Goal: Information Seeking & Learning: Check status

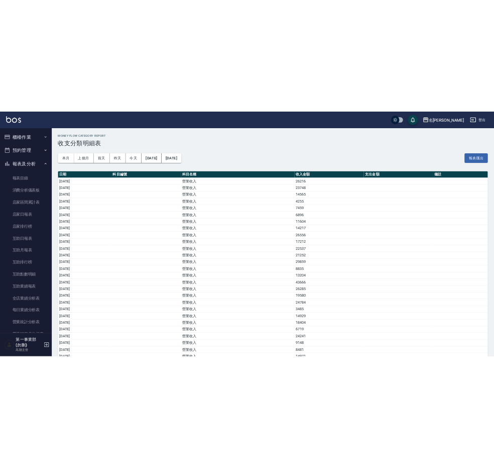
scroll to position [703, 0]
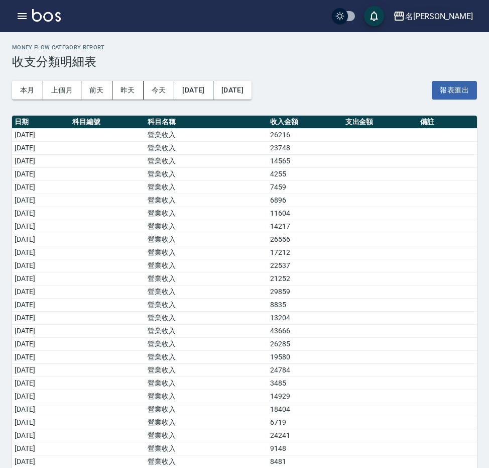
click at [453, 13] on div "名[PERSON_NAME]" at bounding box center [439, 16] width 68 height 13
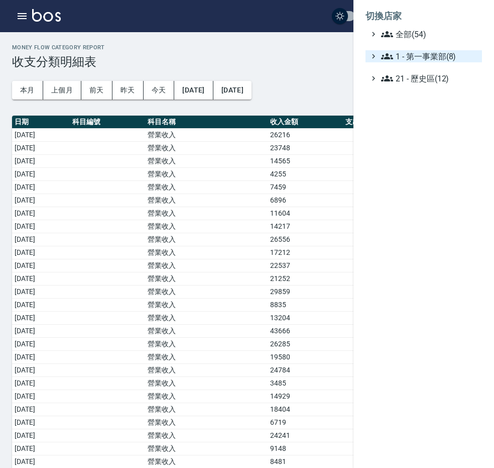
click at [458, 54] on span "1 - 第一事業部(8)" at bounding box center [429, 56] width 97 height 12
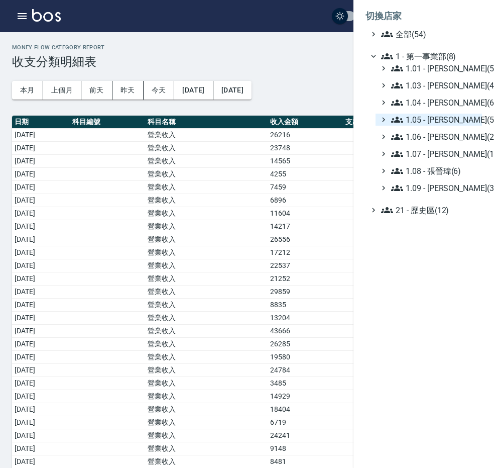
click at [450, 120] on span "1.05 - [PERSON_NAME](5)" at bounding box center [434, 120] width 87 height 12
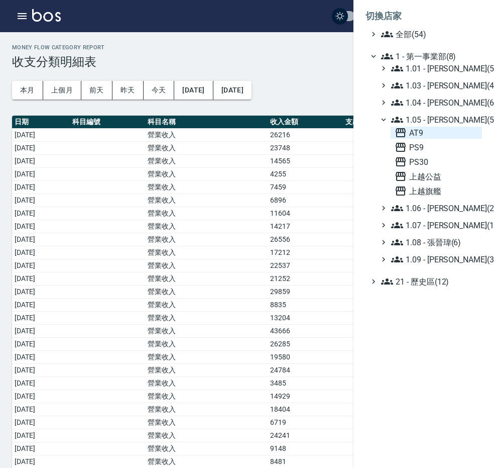
click at [439, 131] on span "AT9" at bounding box center [436, 133] width 83 height 12
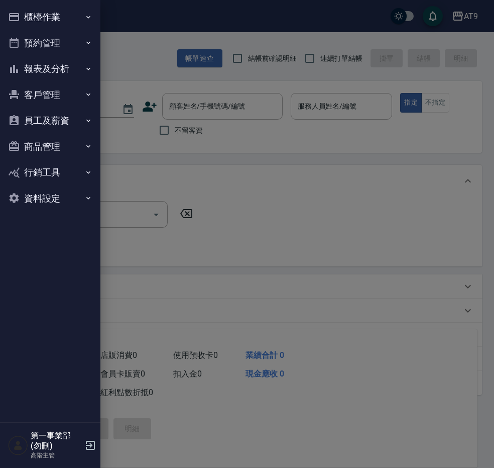
click at [46, 119] on button "員工及薪資" at bounding box center [50, 121] width 92 height 26
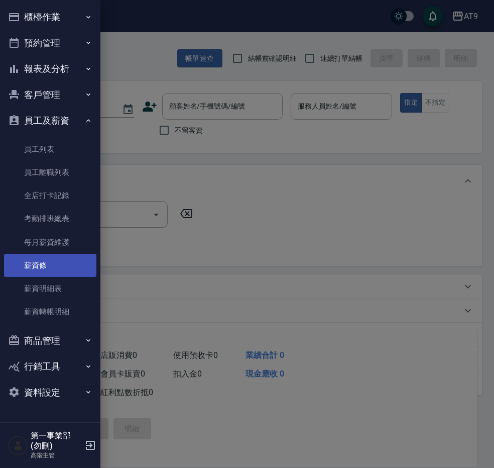
drag, startPoint x: 50, startPoint y: 288, endPoint x: 58, endPoint y: 273, distance: 17.5
click at [50, 288] on link "薪資明細表" at bounding box center [50, 288] width 92 height 23
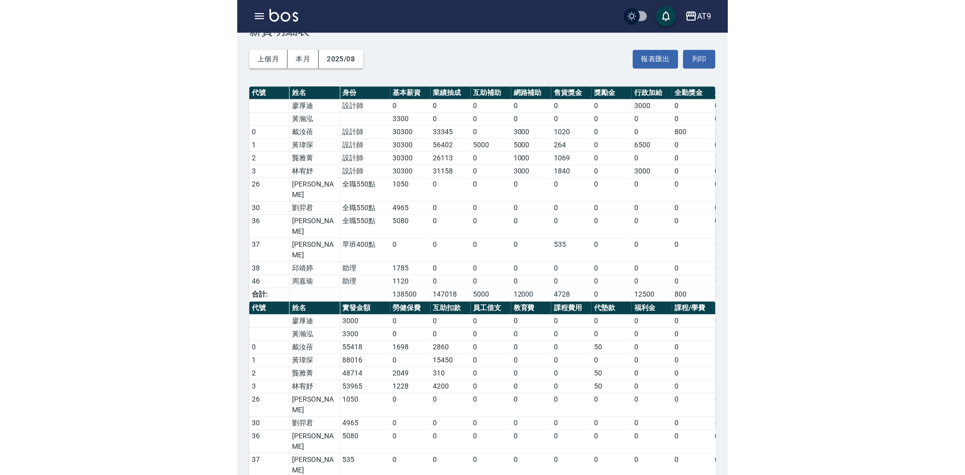
scroll to position [28, 0]
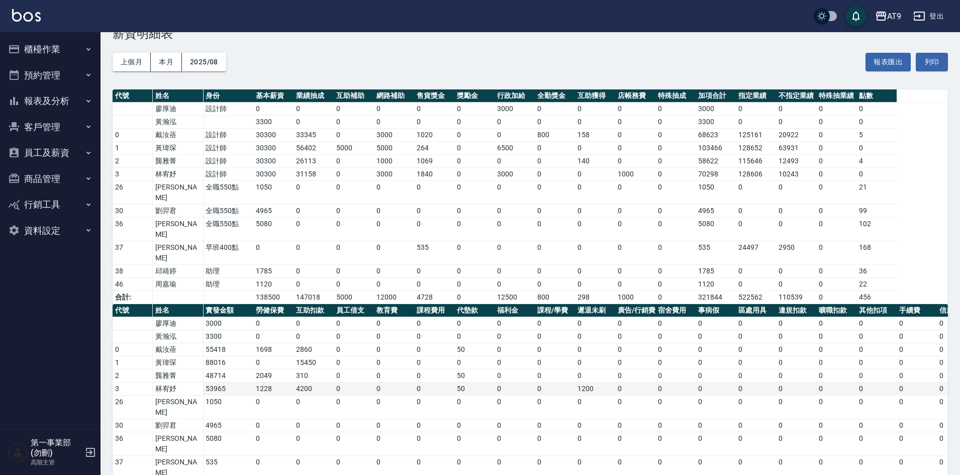
click at [494, 382] on td "0" at bounding box center [755, 388] width 40 height 13
click at [494, 61] on div "上個月 本月 2025/08 報表匯出 列印" at bounding box center [530, 62] width 835 height 43
click at [494, 15] on div "AT9" at bounding box center [894, 16] width 14 height 13
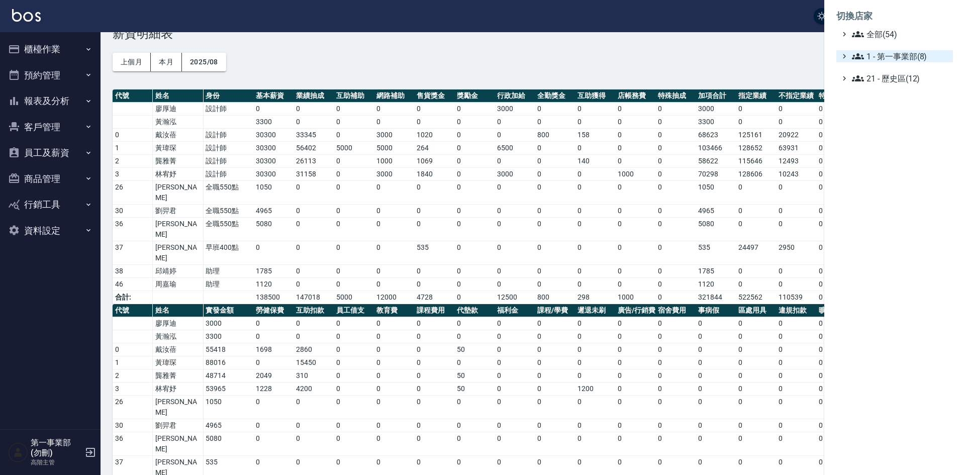
click at [494, 59] on span "1 - 第一事業部(8)" at bounding box center [900, 56] width 97 height 12
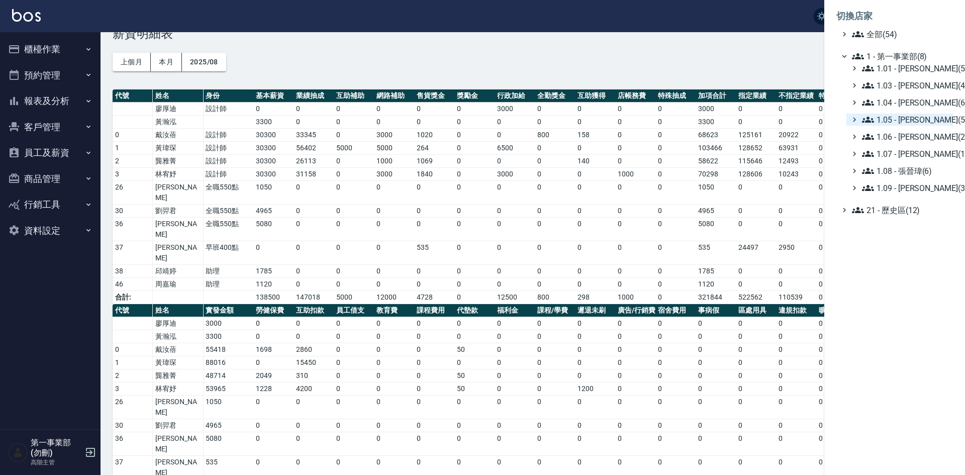
click at [494, 123] on span "1.05 - [PERSON_NAME](5)" at bounding box center [905, 120] width 87 height 12
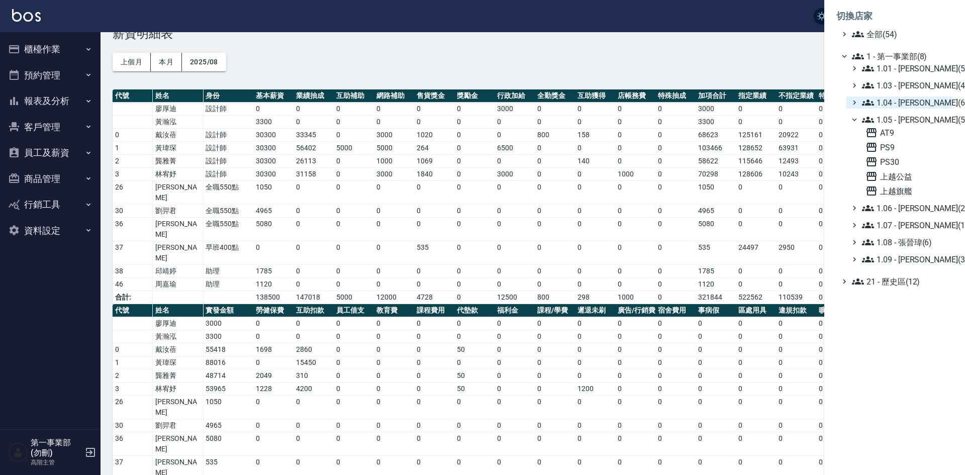
click at [494, 100] on span "1.04 - [PERSON_NAME](6)" at bounding box center [905, 102] width 87 height 12
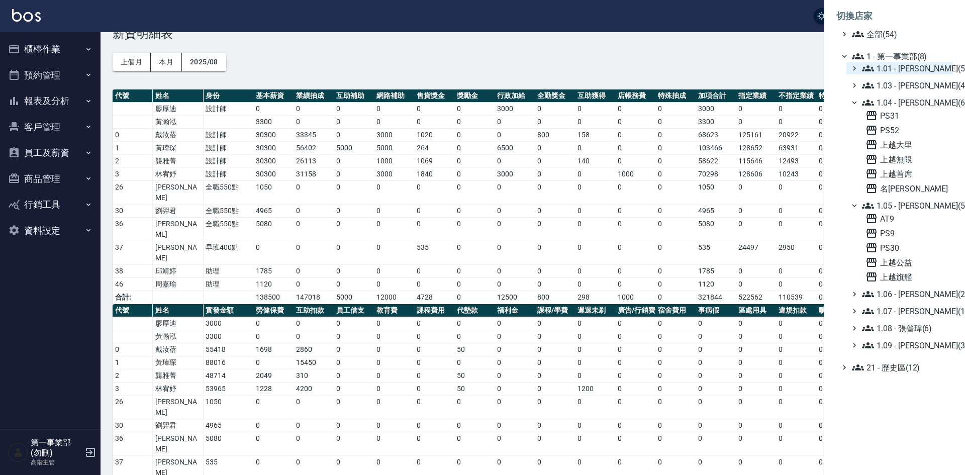
click at [494, 70] on span "1.01 - [PERSON_NAME](5)" at bounding box center [905, 68] width 87 height 12
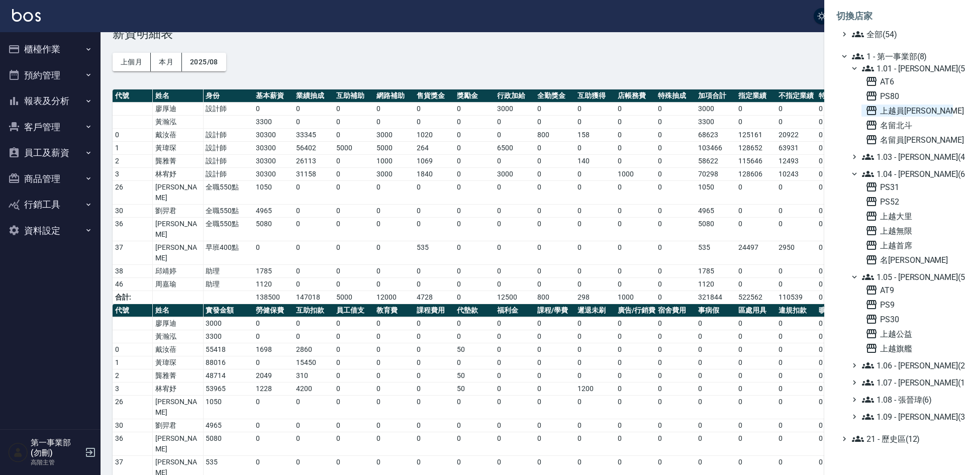
click at [494, 113] on span "上越員[PERSON_NAME]" at bounding box center [906, 110] width 83 height 12
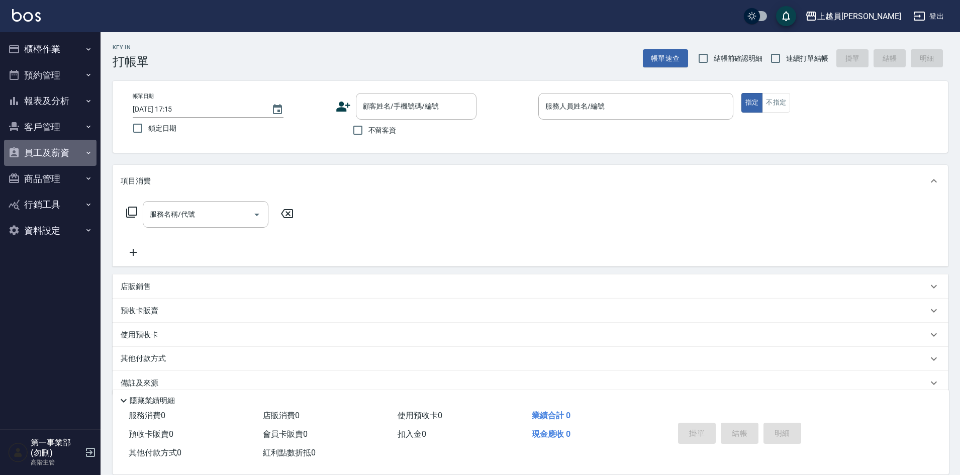
click at [67, 160] on button "員工及薪資" at bounding box center [50, 153] width 92 height 26
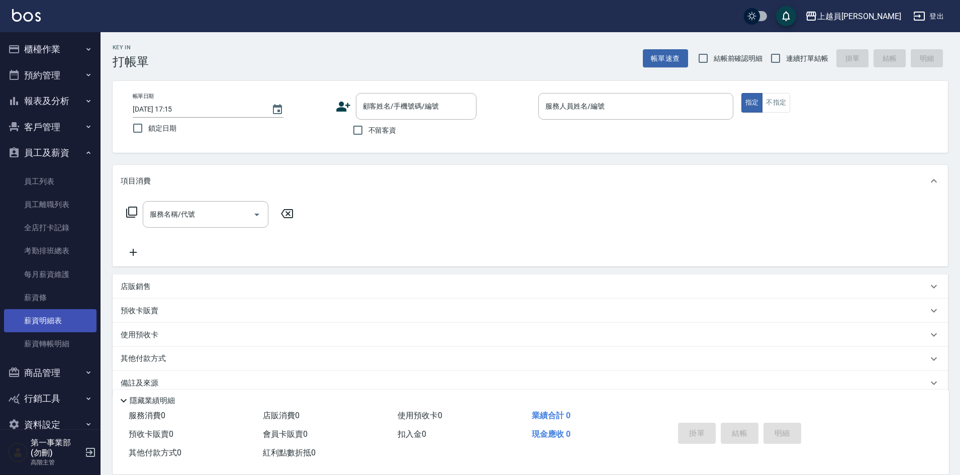
click at [43, 321] on link "薪資明細表" at bounding box center [50, 320] width 92 height 23
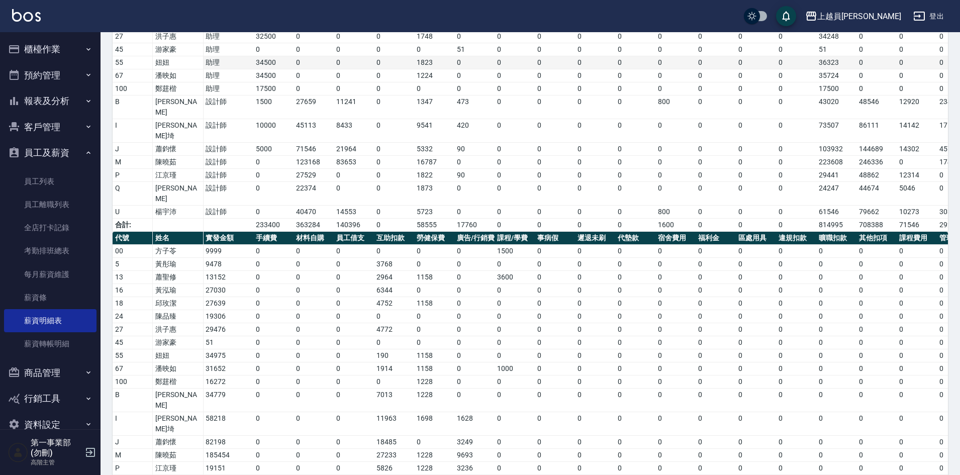
scroll to position [179, 0]
